Goal: Task Accomplishment & Management: Use online tool/utility

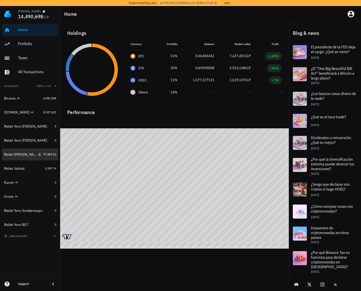
click at [42, 151] on link "Wallet Klever 97,869.82" at bounding box center [30, 154] width 56 height 12
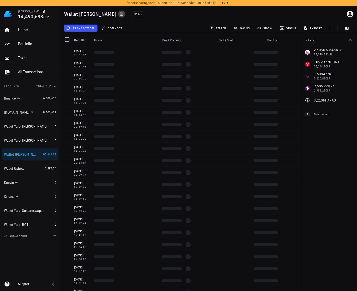
click at [120, 14] on icon "button" at bounding box center [122, 14] width 4 height 4
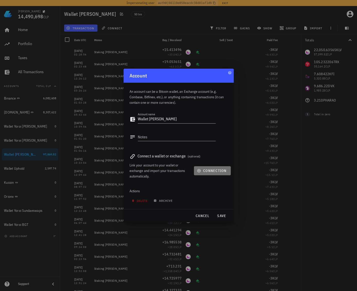
click at [209, 172] on span "connection" at bounding box center [212, 170] width 29 height 5
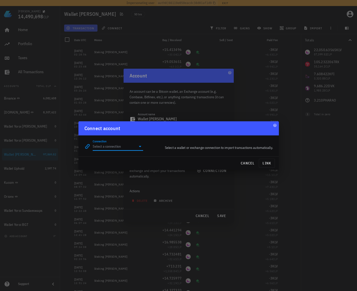
click at [133, 145] on input "Connection" at bounding box center [115, 146] width 44 height 8
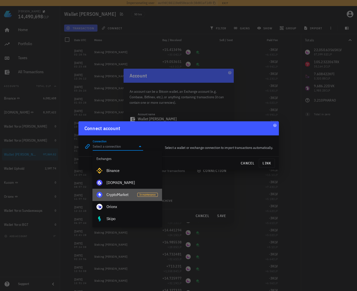
click at [131, 192] on div "CryptoMarket" at bounding box center [120, 194] width 27 height 11
type input "CryptoMarket"
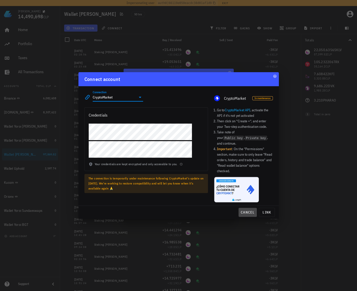
click at [246, 208] on button "cancel" at bounding box center [248, 212] width 18 height 9
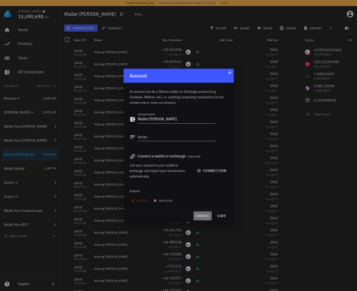
drag, startPoint x: 203, startPoint y: 214, endPoint x: 301, endPoint y: 32, distance: 206.7
click at [203, 213] on button "cancel" at bounding box center [202, 215] width 18 height 9
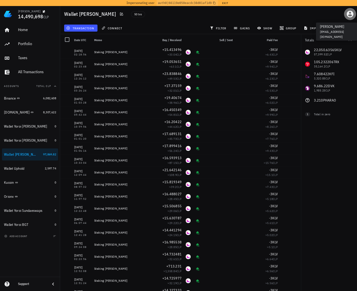
click at [350, 16] on icon "button" at bounding box center [350, 14] width 8 height 8
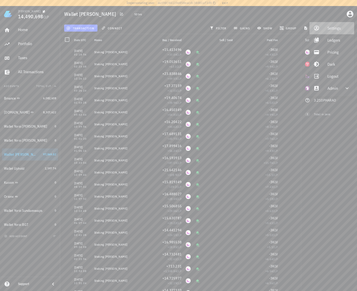
click at [337, 26] on div "Settings" at bounding box center [339, 28] width 23 height 10
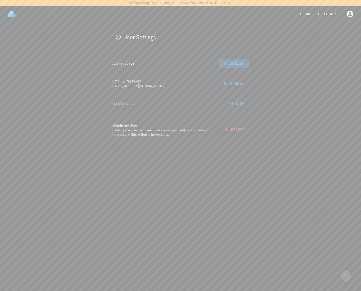
click at [230, 67] on button "English" at bounding box center [233, 63] width 29 height 9
click at [226, 91] on div "Spanish" at bounding box center [234, 88] width 21 height 5
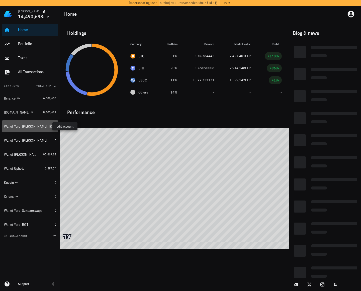
click at [50, 127] on icon "button" at bounding box center [51, 126] width 2 height 2
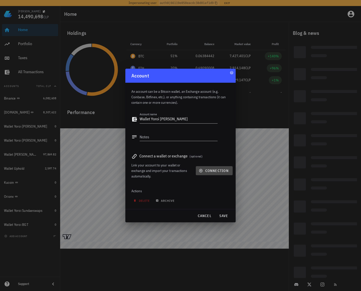
click at [216, 171] on span "connection" at bounding box center [214, 170] width 29 height 5
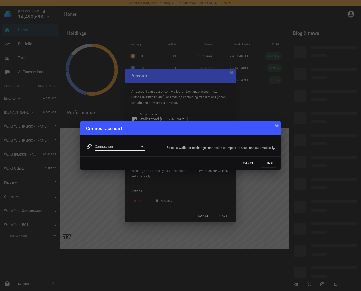
click at [129, 146] on input "Connection" at bounding box center [116, 146] width 44 height 8
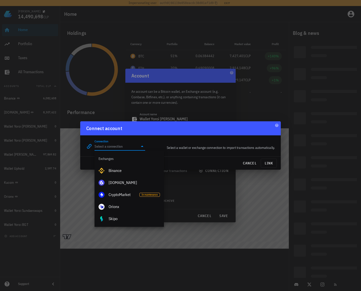
click at [127, 189] on div "CryptoMarket" at bounding box center [122, 194] width 27 height 11
type input "CryptoMarket"
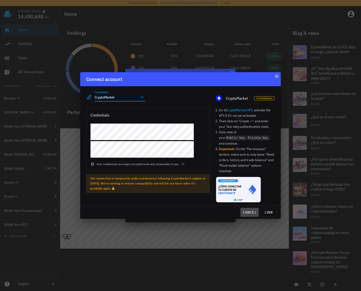
click at [248, 210] on span "cancel" at bounding box center [249, 212] width 14 height 5
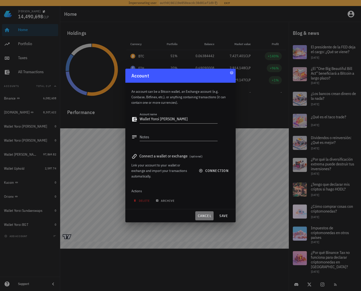
click at [209, 214] on span "cancel" at bounding box center [204, 216] width 14 height 5
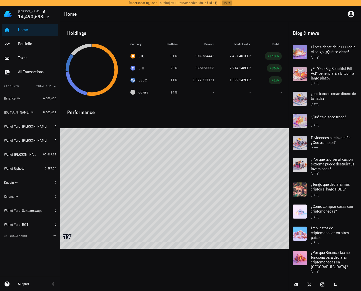
click at [224, 3] on button "Exit" at bounding box center [227, 3] width 11 height 5
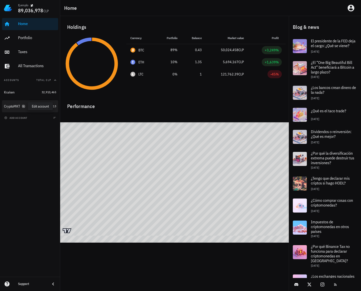
click at [24, 107] on icon "button" at bounding box center [23, 106] width 3 height 3
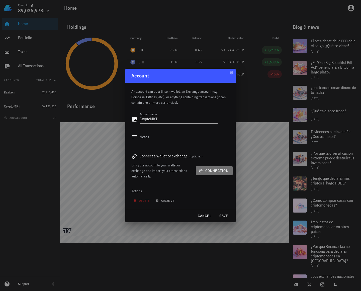
click at [203, 166] on button "connection" at bounding box center [214, 170] width 37 height 9
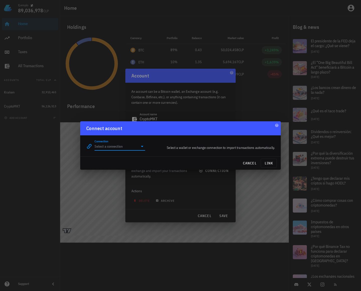
click at [119, 149] on input "Connection" at bounding box center [116, 146] width 44 height 8
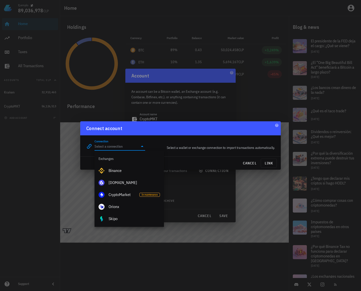
click at [120, 193] on div "CryptoMarket" at bounding box center [122, 194] width 27 height 5
type input "CryptoMarket"
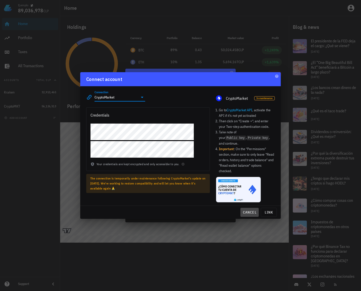
click at [247, 210] on span "cancel" at bounding box center [249, 212] width 14 height 5
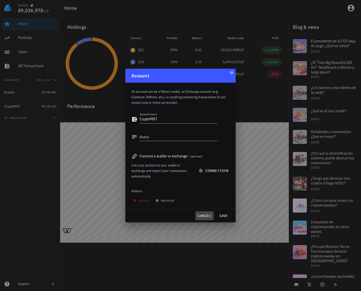
drag, startPoint x: 201, startPoint y: 216, endPoint x: 266, endPoint y: 120, distance: 115.7
click at [201, 215] on span "cancel" at bounding box center [204, 216] width 14 height 5
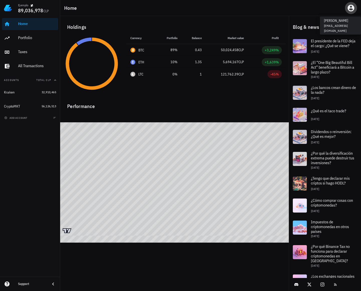
click at [351, 12] on button "button" at bounding box center [351, 8] width 12 height 12
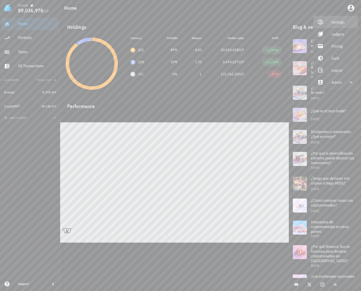
click at [338, 23] on div "Settings" at bounding box center [342, 22] width 23 height 10
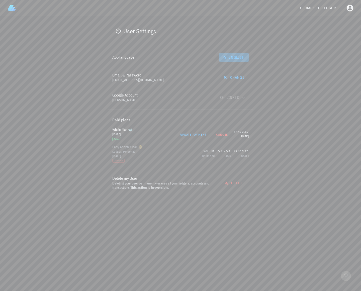
click at [236, 53] on button "English" at bounding box center [233, 57] width 29 height 9
click at [237, 84] on div "Spanish" at bounding box center [234, 82] width 21 height 5
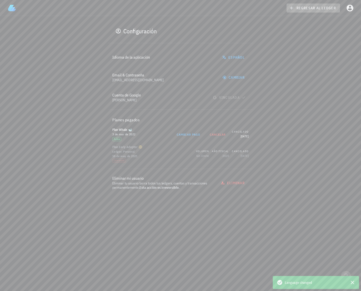
click at [303, 4] on link "regresar al ledger" at bounding box center [312, 8] width 53 height 9
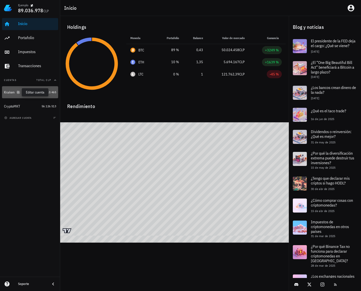
click at [17, 92] on icon "button" at bounding box center [18, 92] width 3 height 3
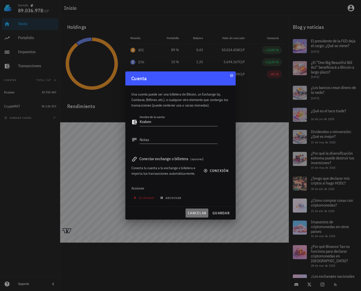
click at [191, 209] on button "cancelar" at bounding box center [196, 213] width 23 height 9
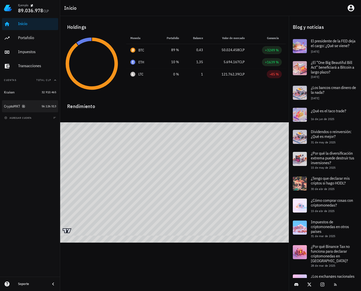
click at [22, 107] on icon "button" at bounding box center [23, 106] width 3 height 3
type textarea "CryptoMKT"
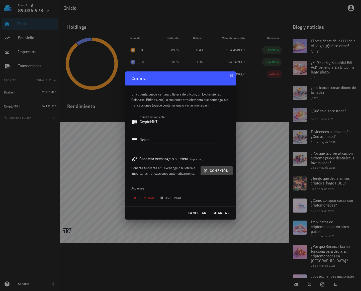
click at [214, 171] on span "conexión" at bounding box center [217, 170] width 24 height 5
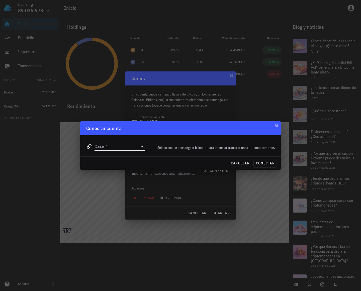
click at [123, 146] on input "Conexión" at bounding box center [116, 146] width 44 height 8
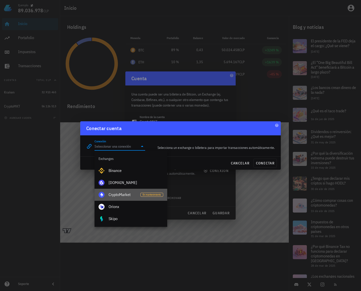
click at [122, 195] on div "CryptoMarket" at bounding box center [123, 194] width 28 height 5
type input "CryptoMarket"
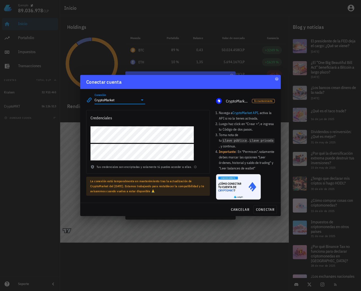
click at [177, 86] on div "Conectar cuenta" at bounding box center [180, 82] width 200 height 14
click at [111, 189] on span "La conexión está temporalmente en mantenimiento tras la actualización de Crypto…" at bounding box center [147, 186] width 114 height 14
click at [221, 89] on div "Conectar cuenta" at bounding box center [180, 82] width 200 height 14
